Goal: Transaction & Acquisition: Purchase product/service

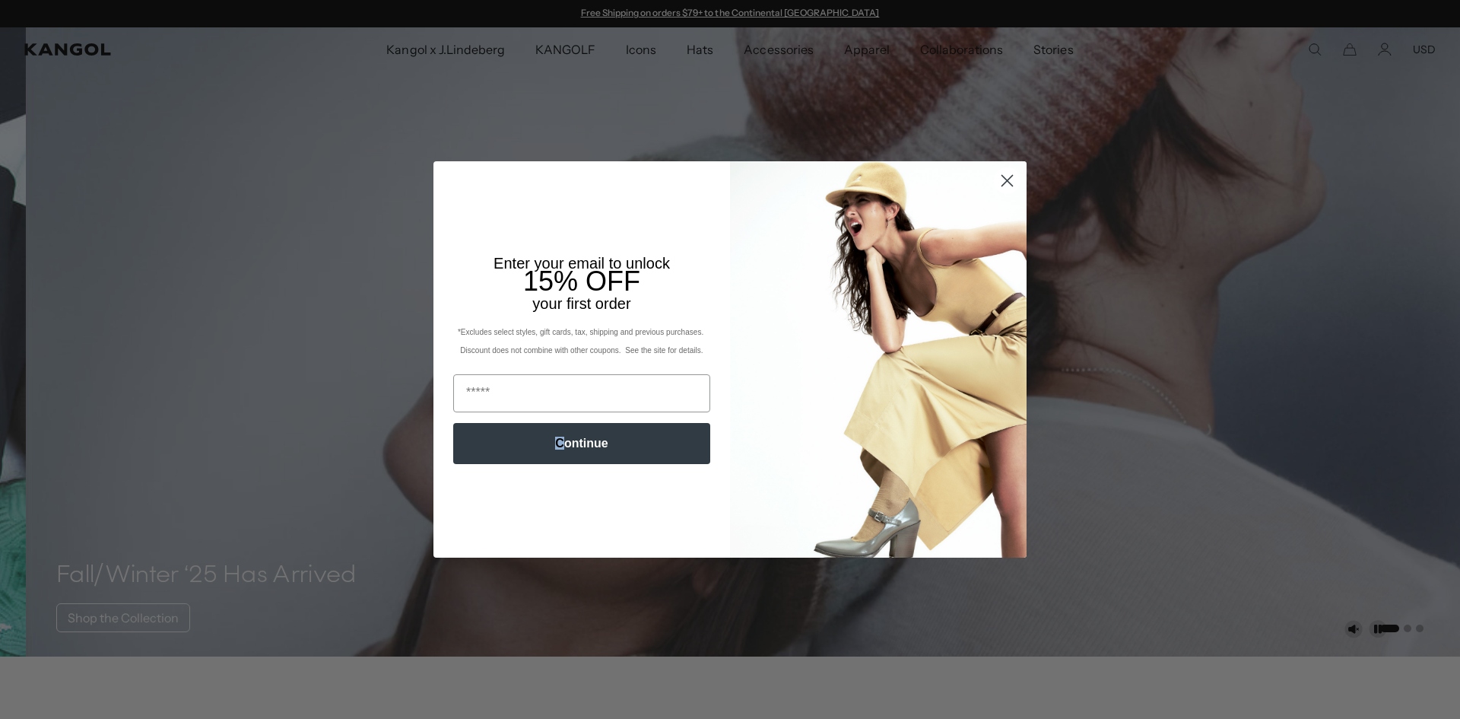
click at [561, 439] on button "Continue" at bounding box center [581, 443] width 257 height 41
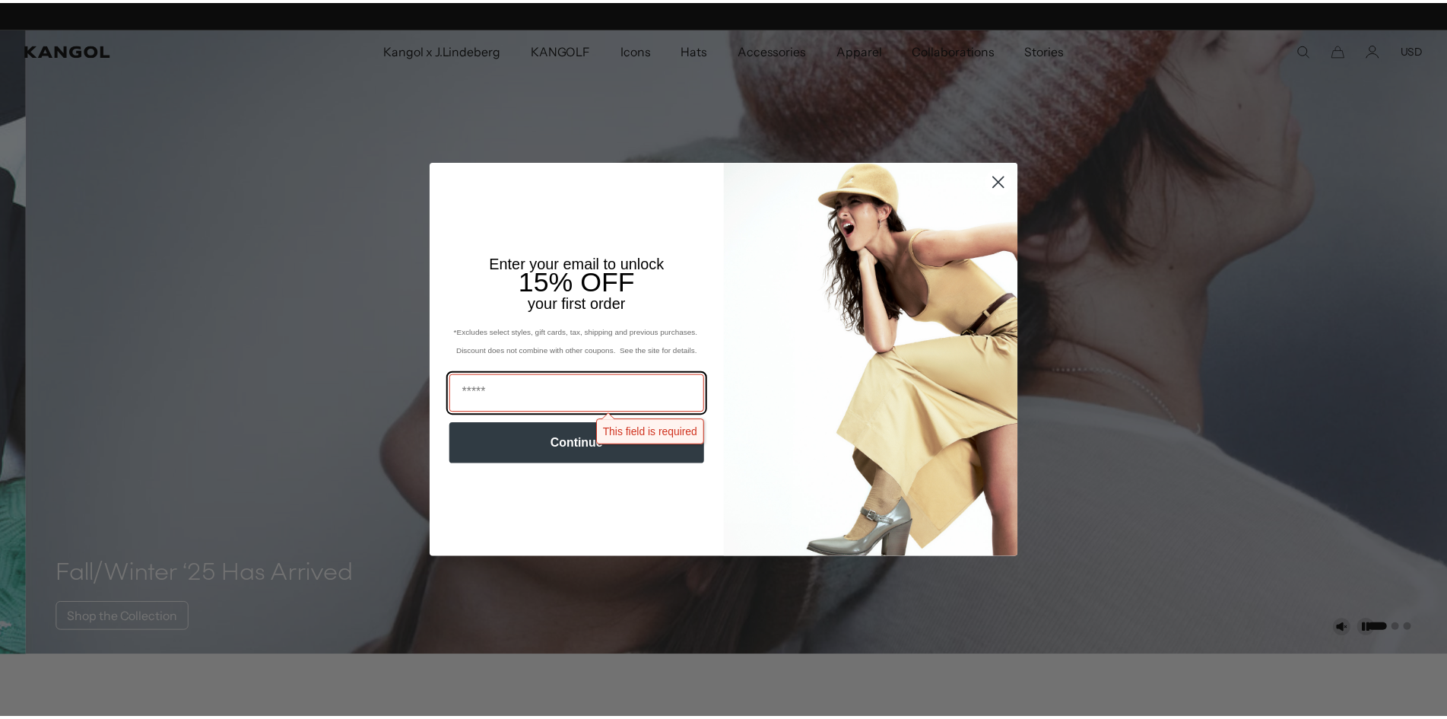
scroll to position [0, 313]
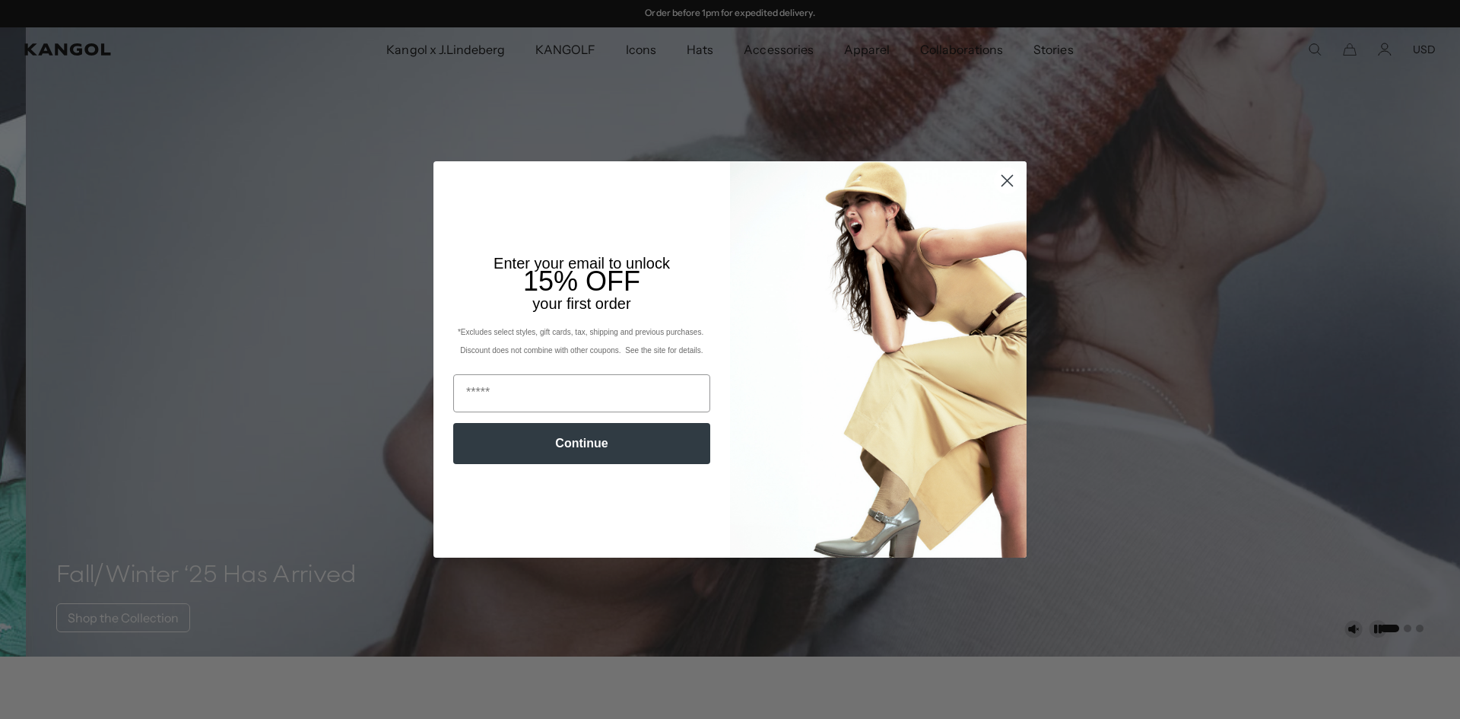
click at [1004, 181] on circle "Close dialog" at bounding box center [1007, 180] width 25 height 25
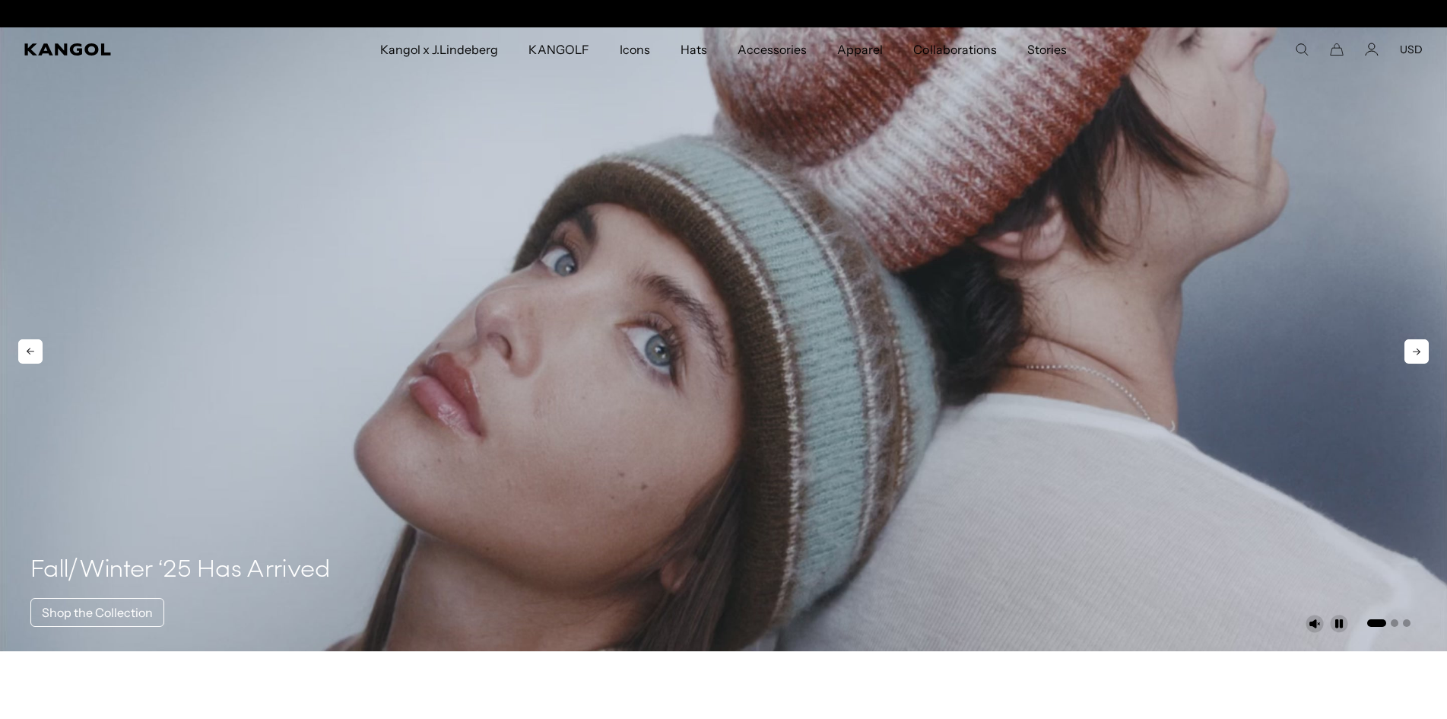
scroll to position [0, 0]
click at [693, 277] on video "1 of 3" at bounding box center [723, 338] width 1447 height 623
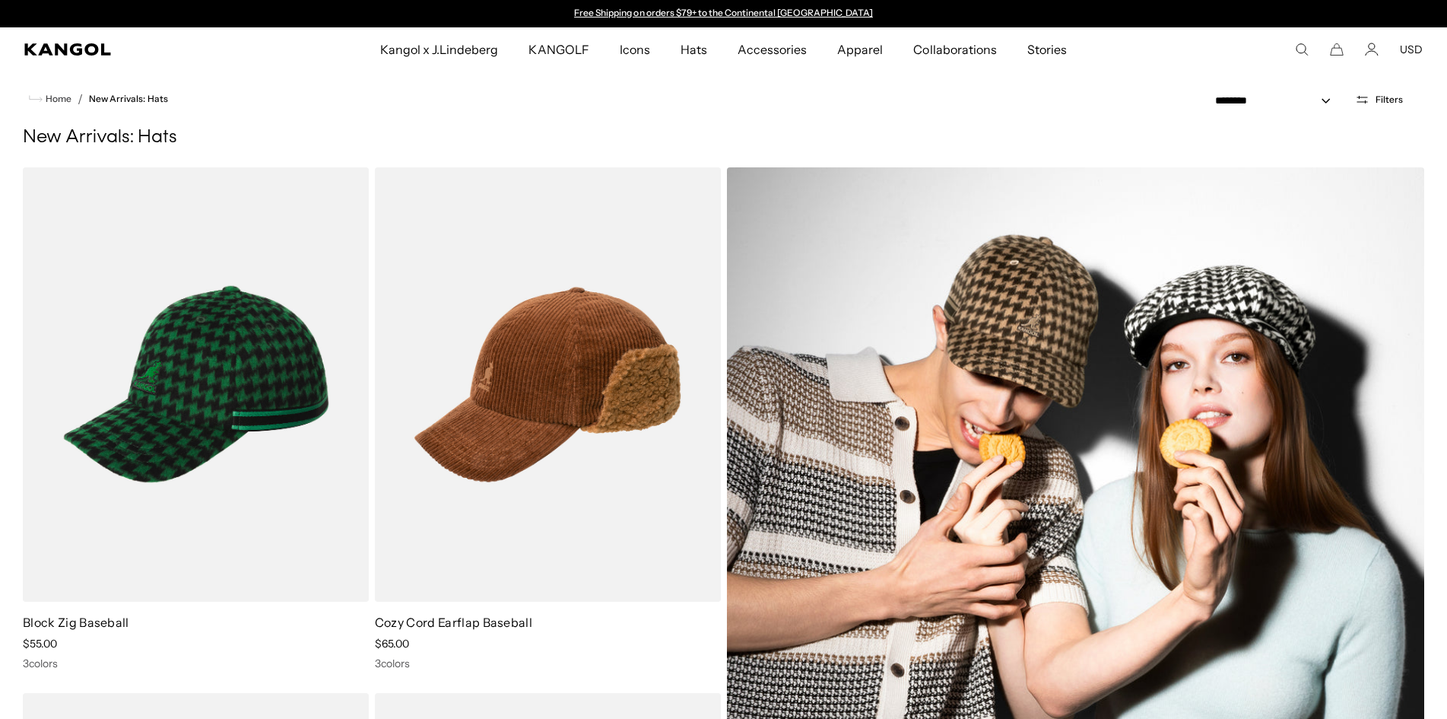
click at [1030, 335] on img at bounding box center [1076, 647] width 698 height 960
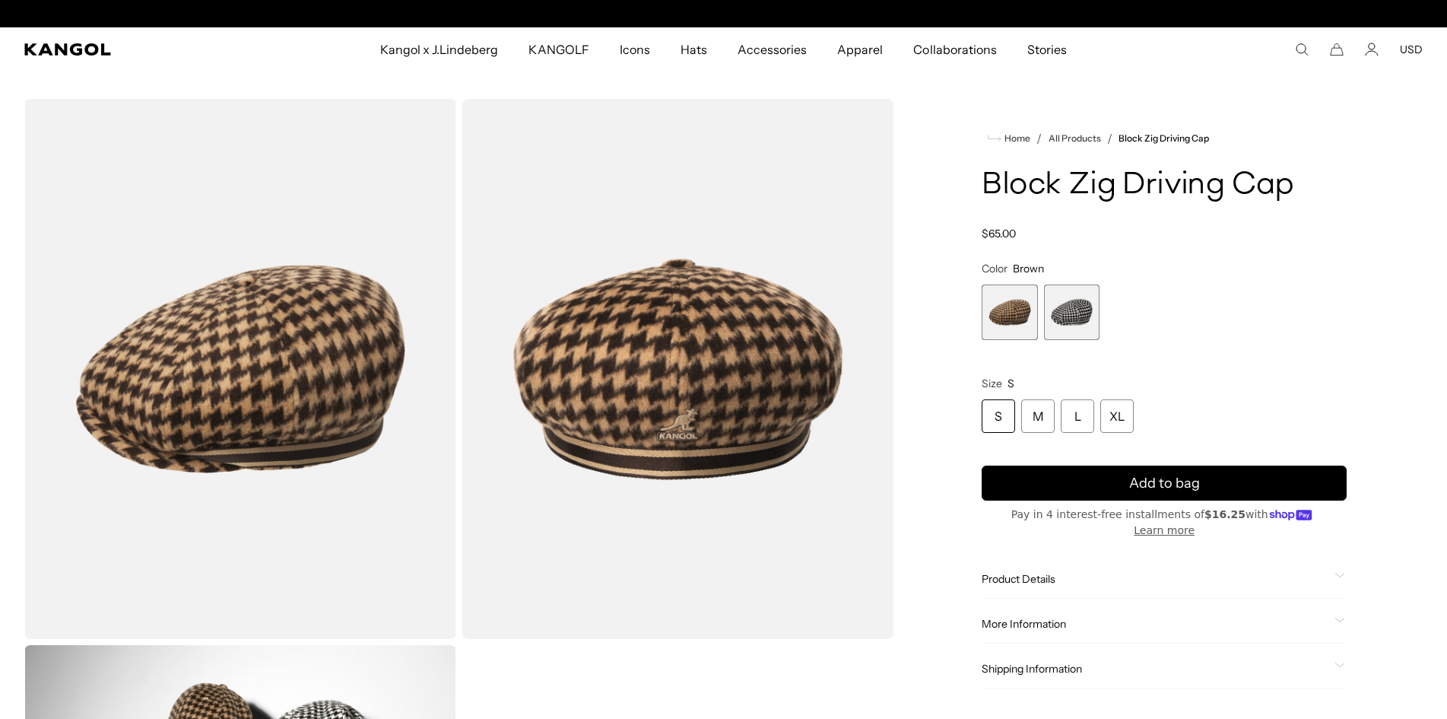
click at [673, 351] on img "Gallery Viewer" at bounding box center [678, 369] width 432 height 540
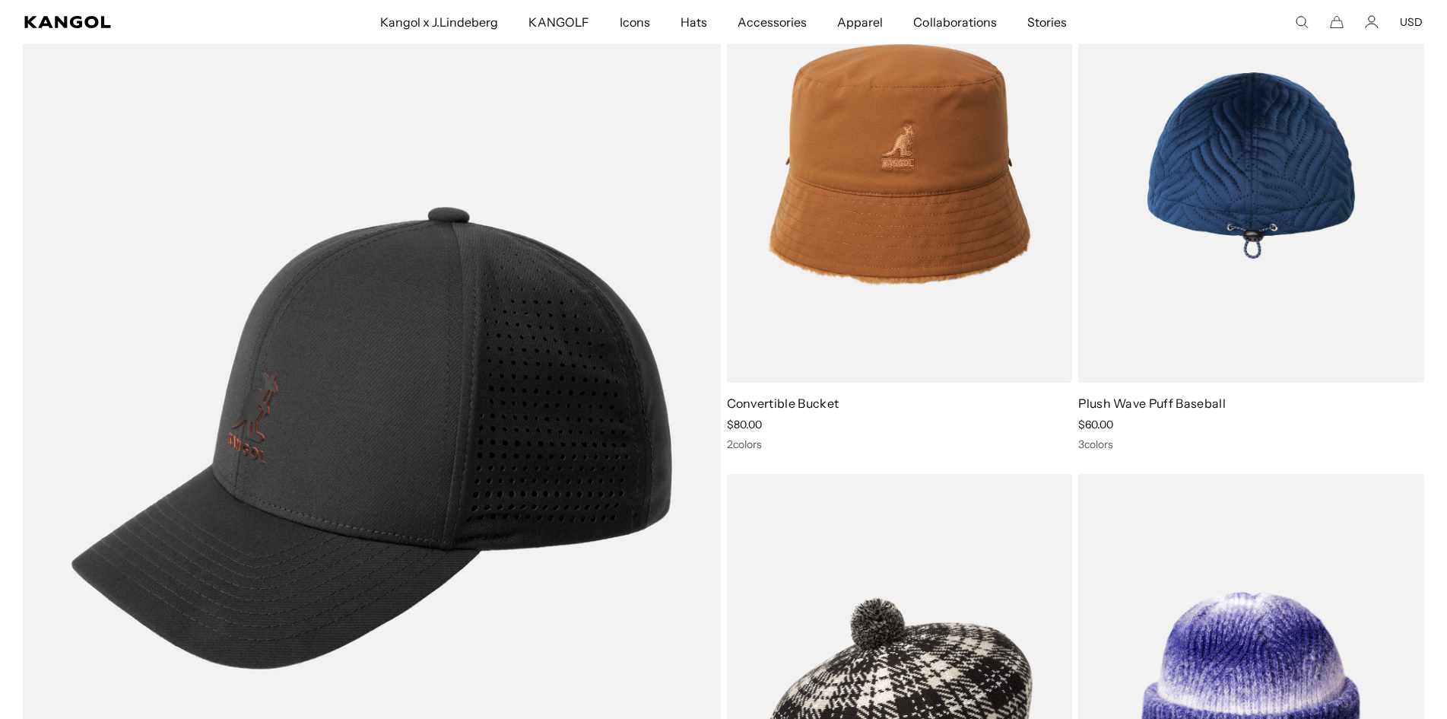
click at [1271, 179] on img at bounding box center [1251, 165] width 346 height 434
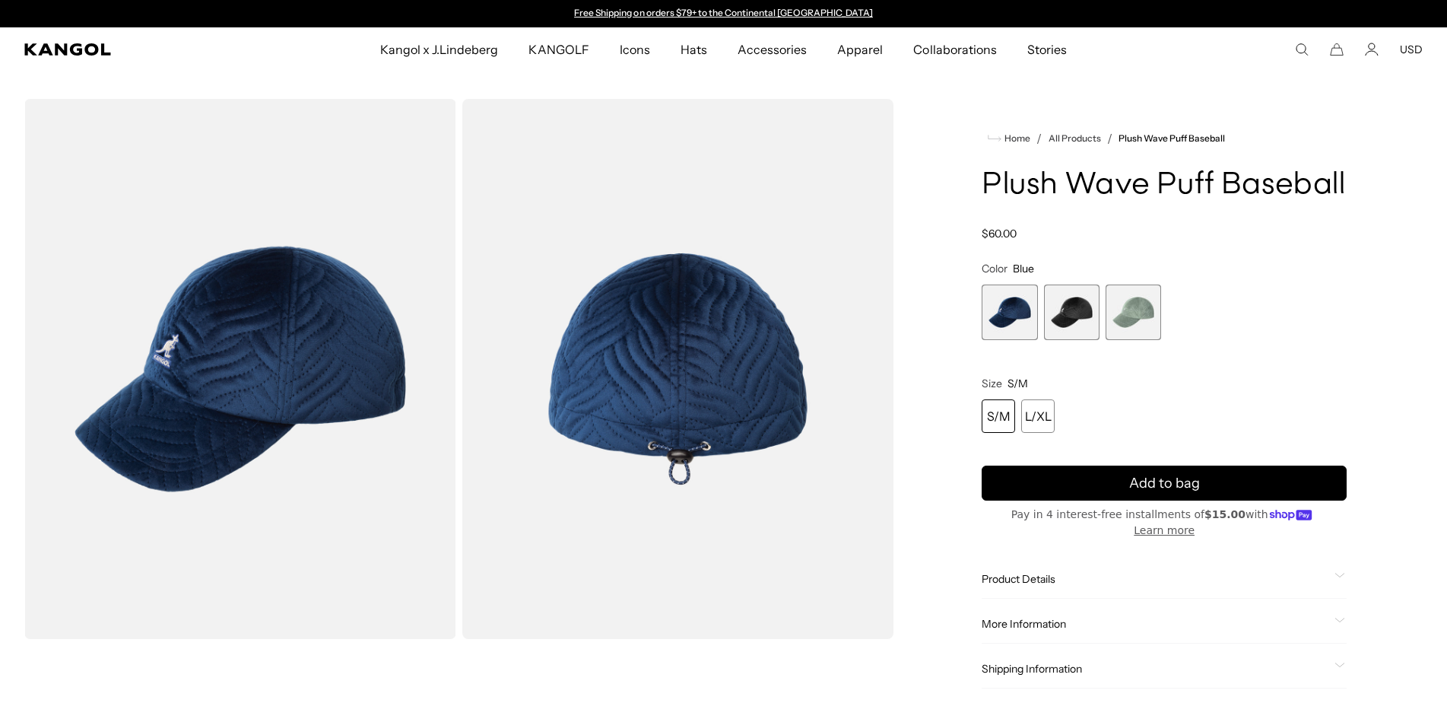
click at [1120, 316] on span "3 of 3" at bounding box center [1134, 312] width 56 height 56
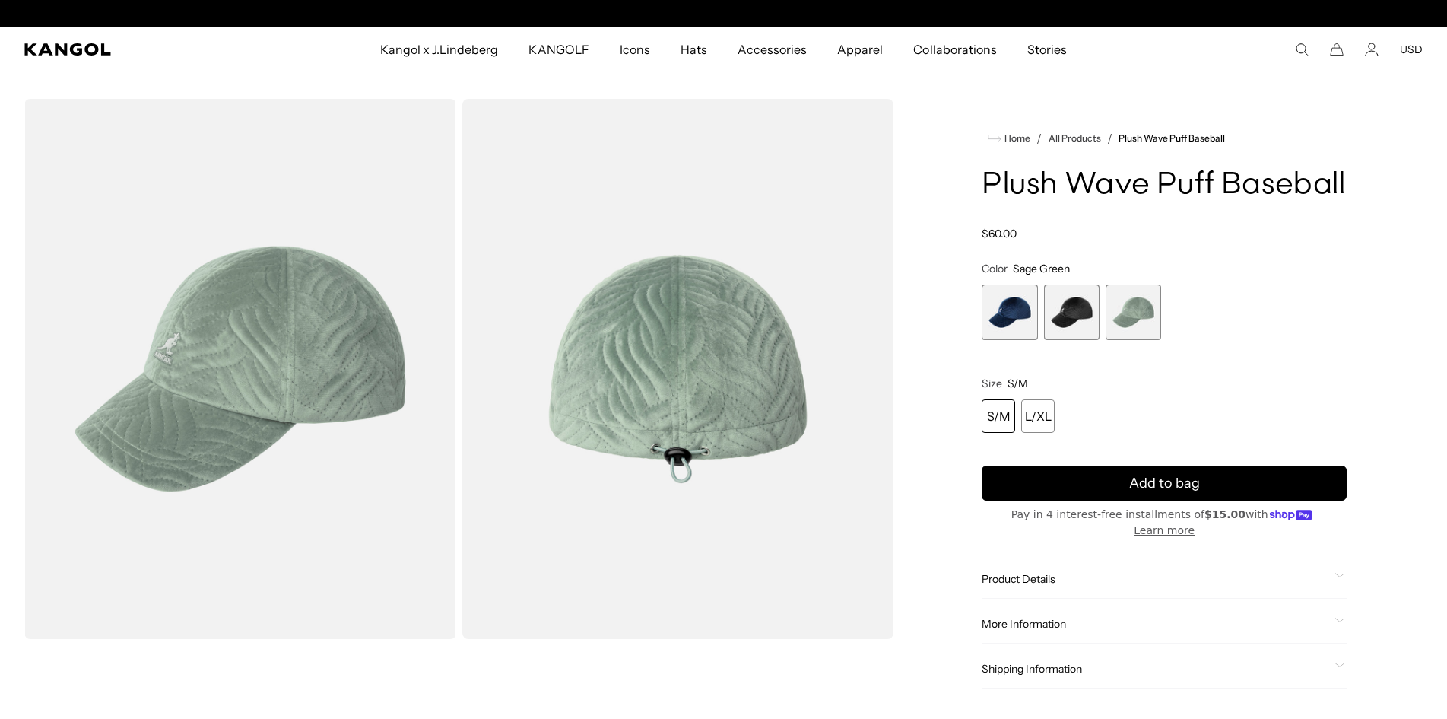
scroll to position [0, 313]
click at [1079, 322] on span "2 of 3" at bounding box center [1072, 312] width 56 height 56
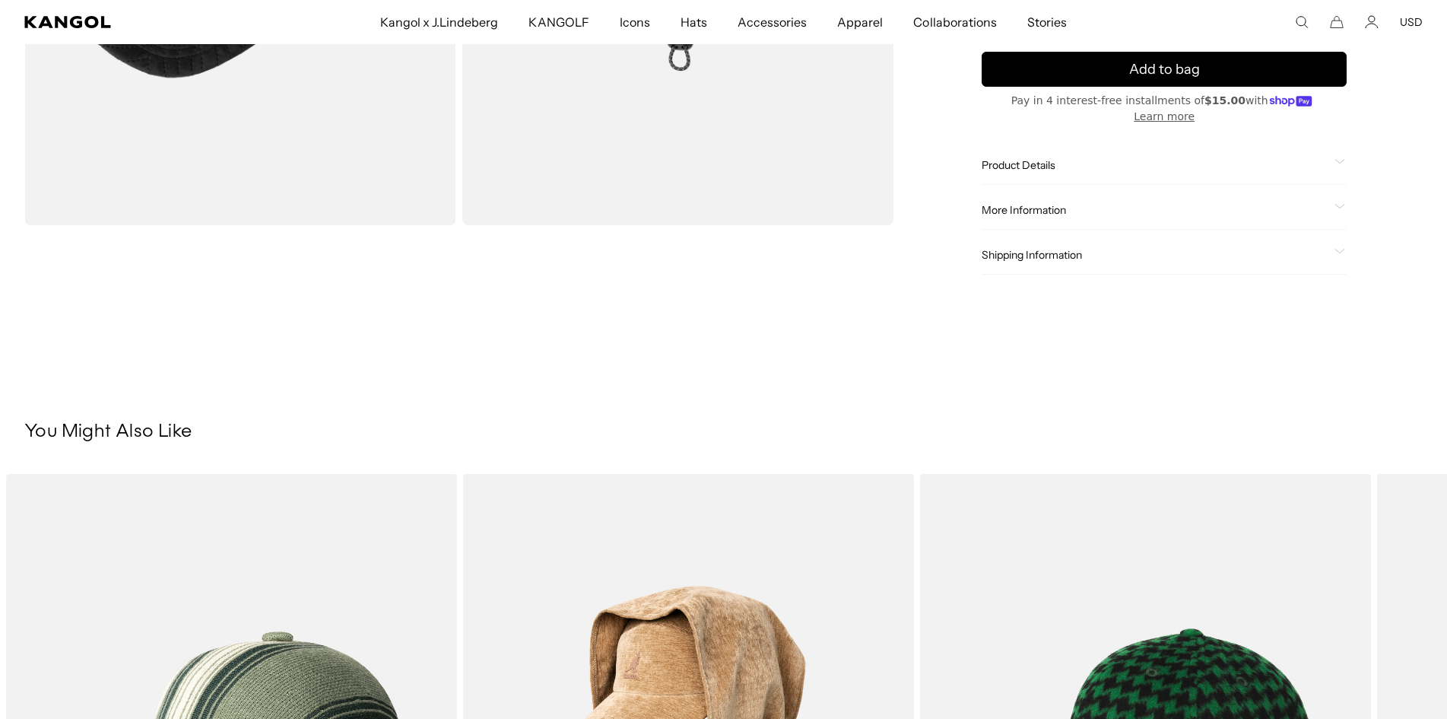
scroll to position [0, 313]
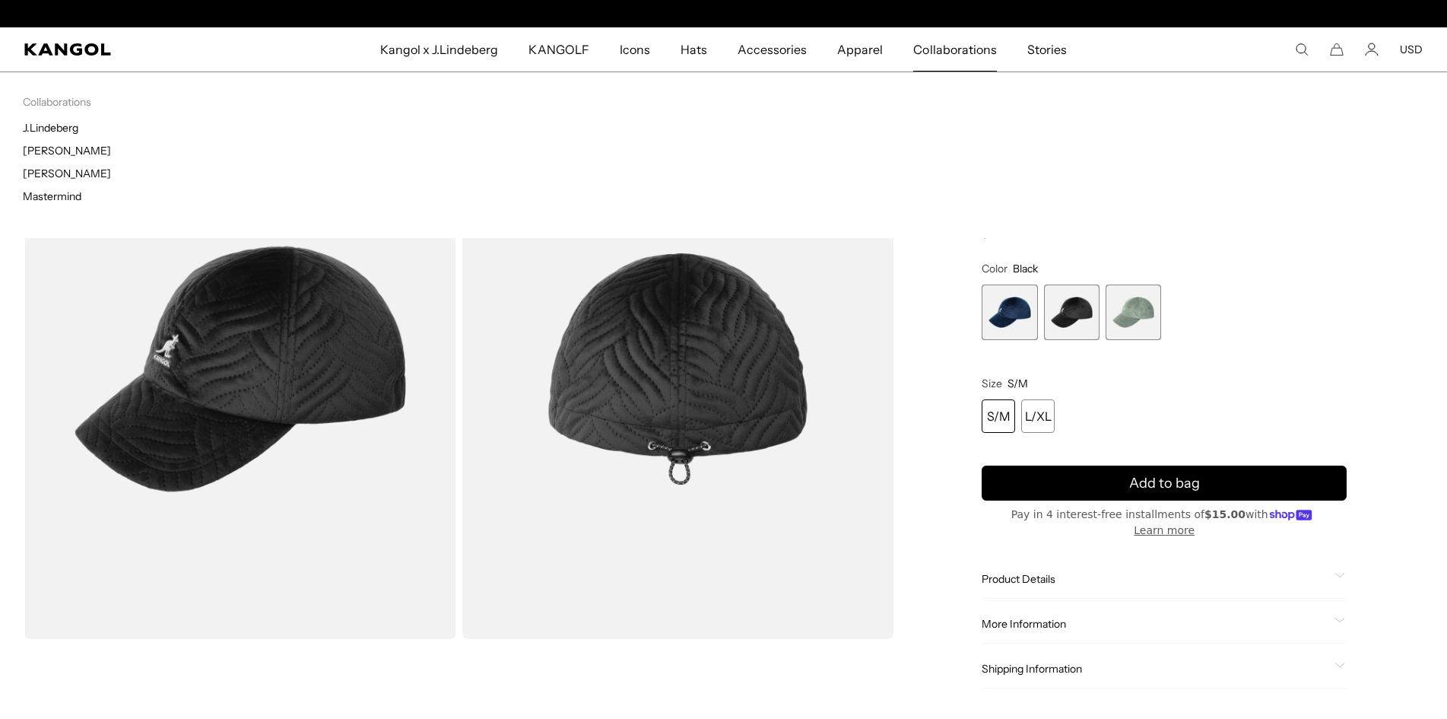
click at [933, 49] on span "Collaborations" at bounding box center [954, 49] width 83 height 44
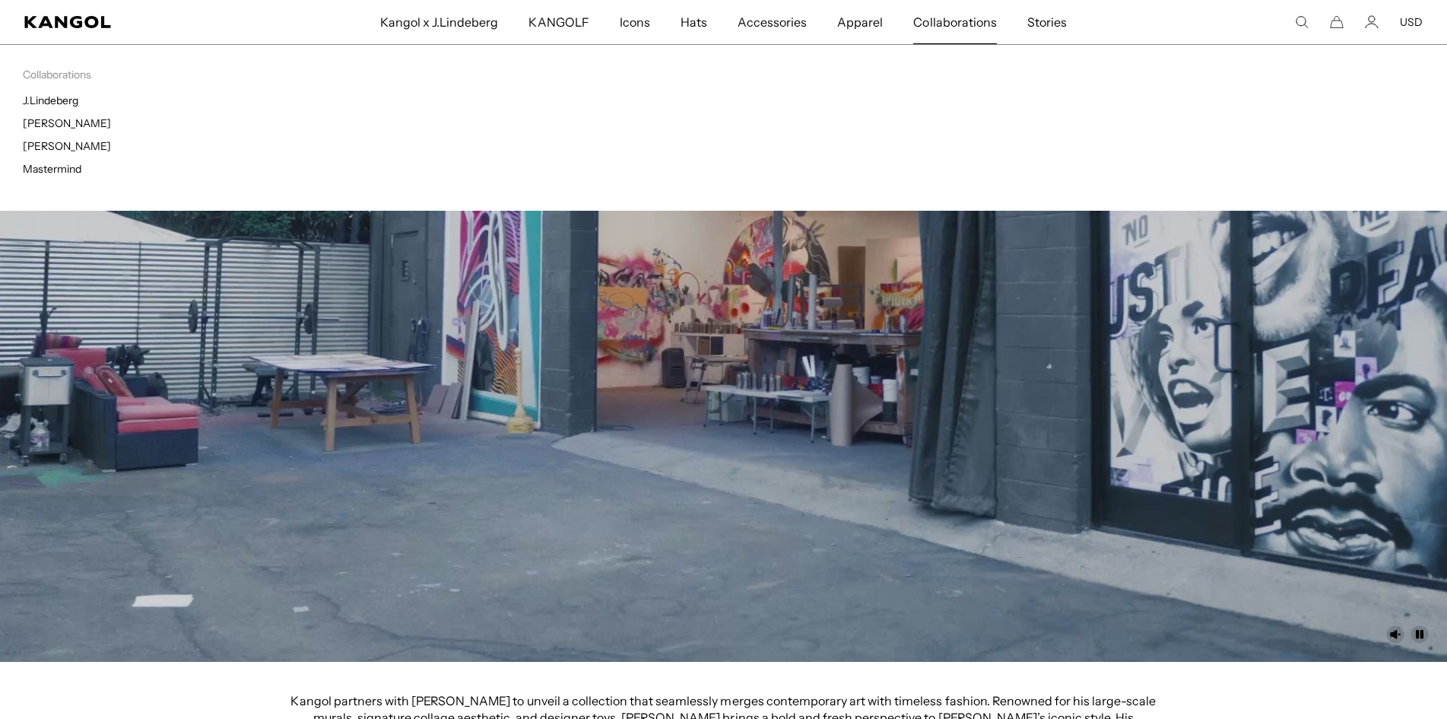
scroll to position [0, 313]
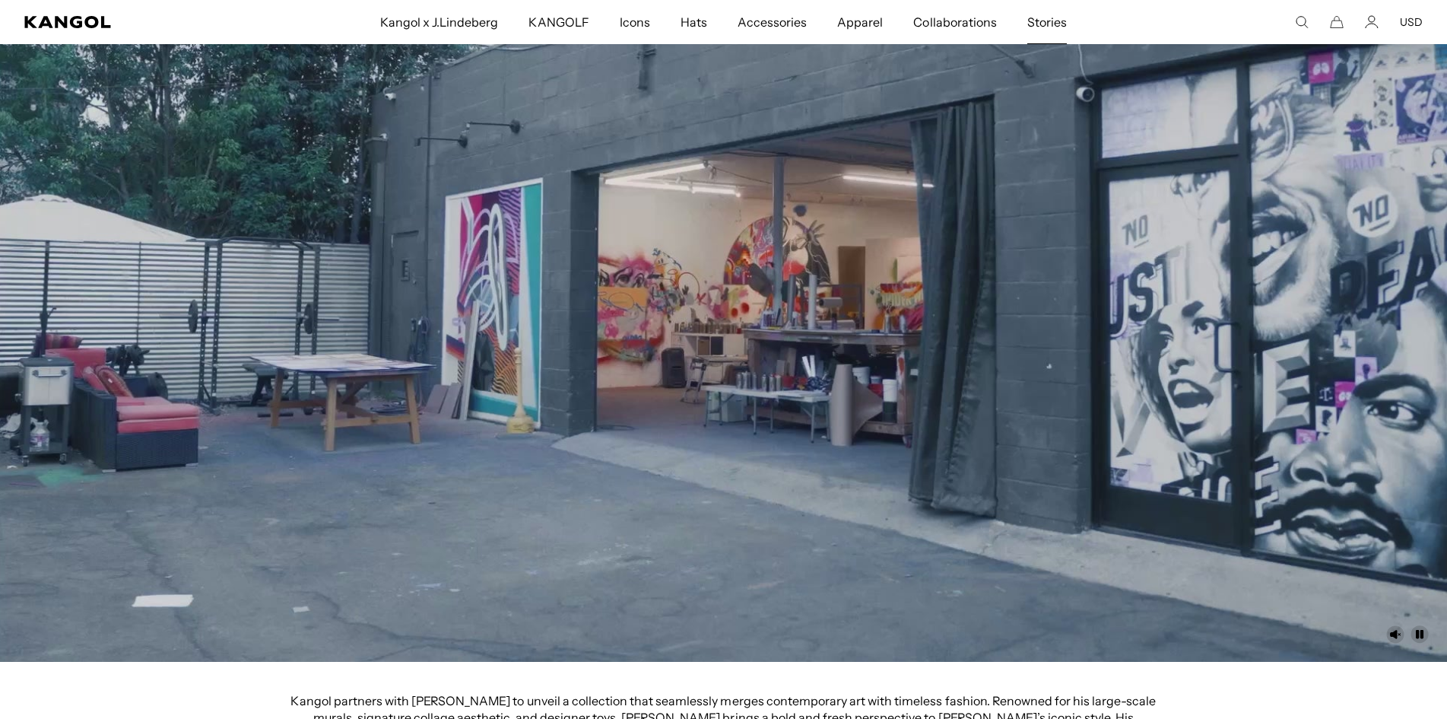
click at [1043, 24] on span "Stories" at bounding box center [1047, 22] width 40 height 44
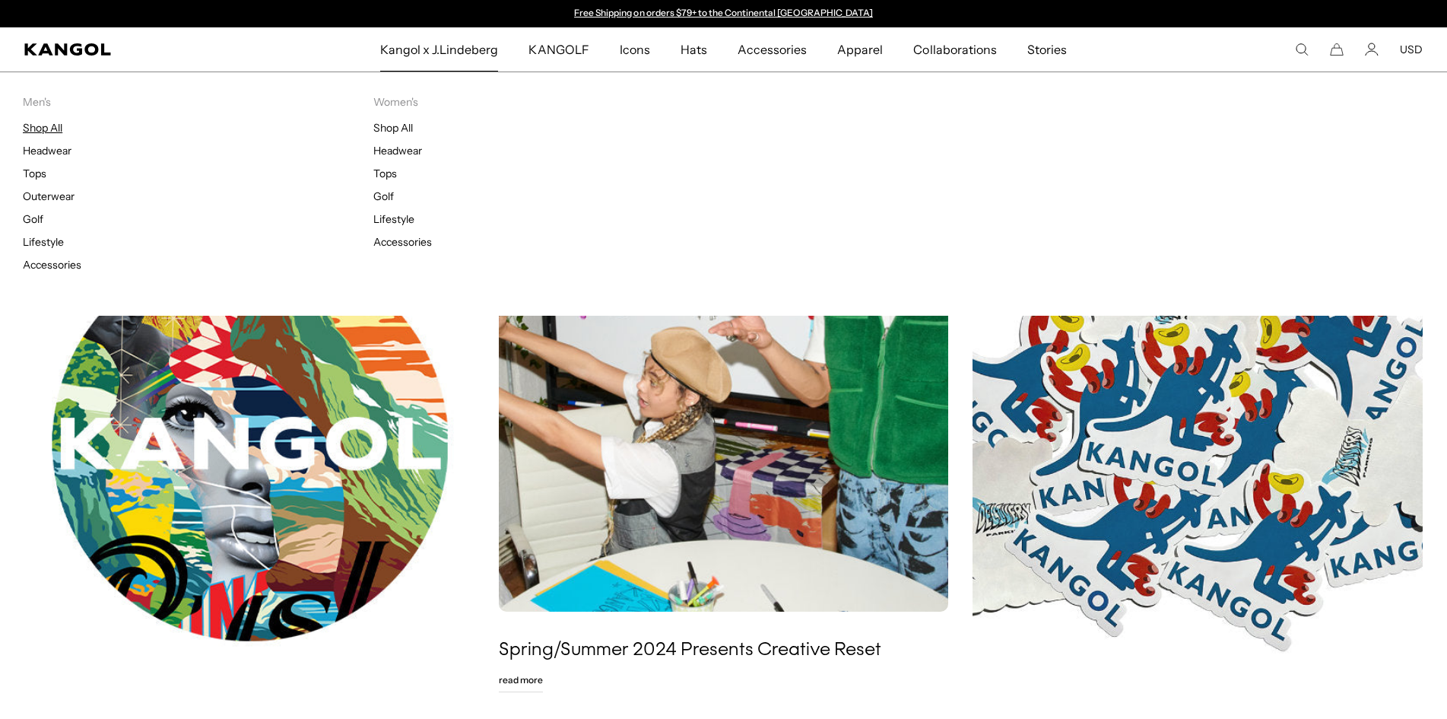
click at [26, 125] on link "Shop All" at bounding box center [43, 128] width 40 height 14
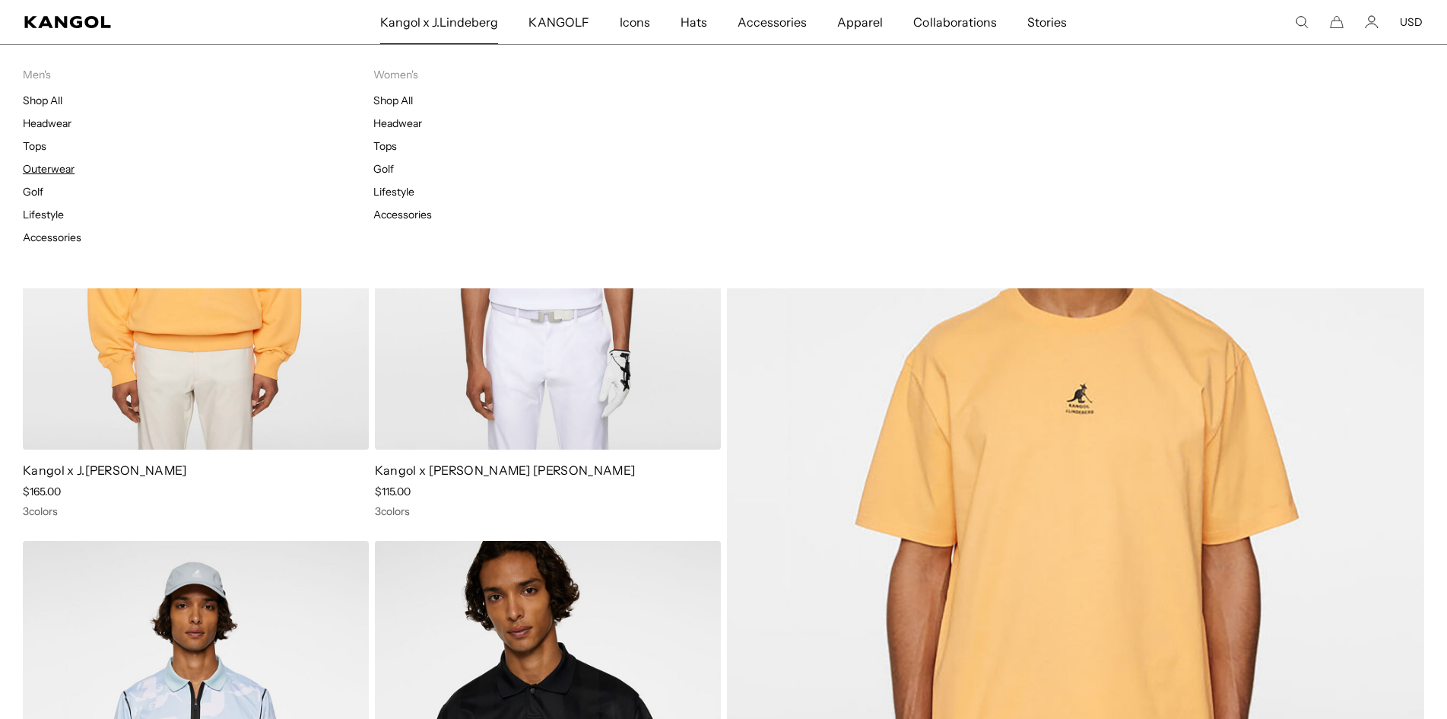
click at [63, 169] on link "Outerwear" at bounding box center [49, 169] width 52 height 14
